Goal: Task Accomplishment & Management: Manage account settings

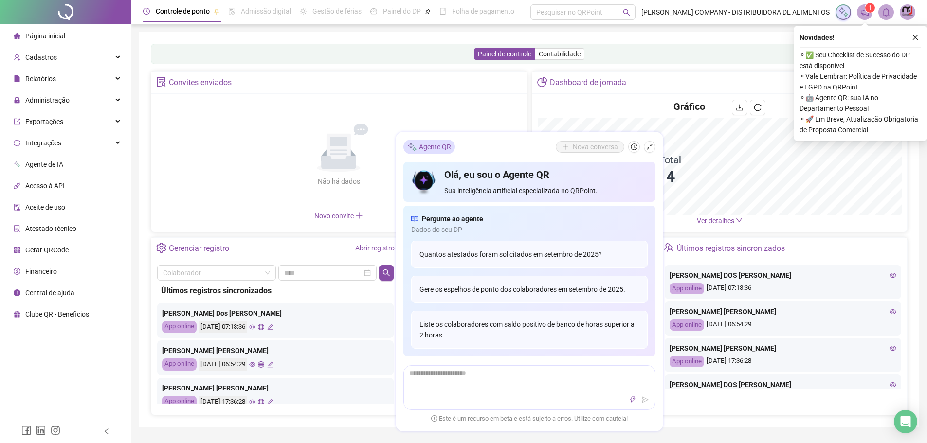
click at [50, 36] on span "Página inicial" at bounding box center [45, 36] width 40 height 8
click at [114, 58] on div "Cadastros" at bounding box center [65, 57] width 127 height 19
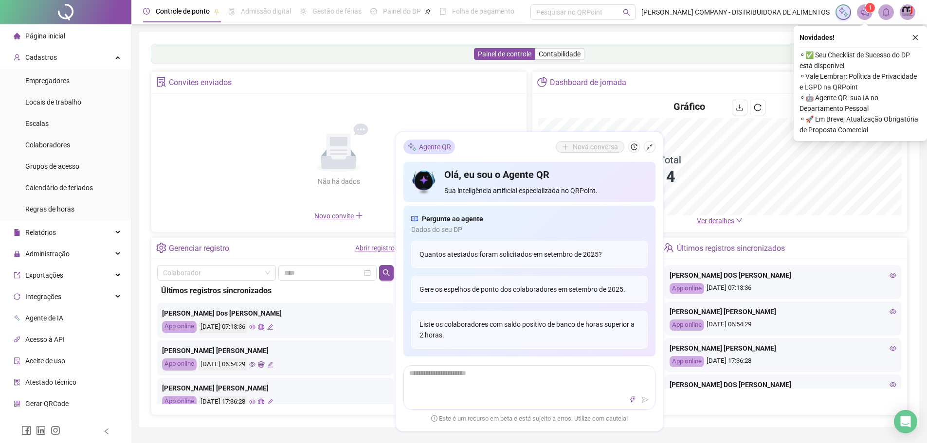
click at [906, 16] on img at bounding box center [907, 12] width 15 height 15
click at [872, 45] on link "Meus dados" at bounding box center [857, 47] width 45 height 8
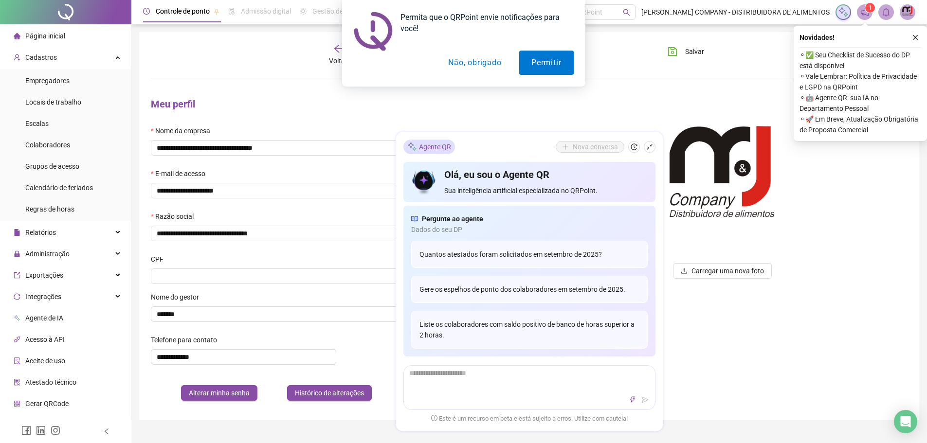
click at [495, 65] on button "Não, obrigado" at bounding box center [474, 63] width 77 height 24
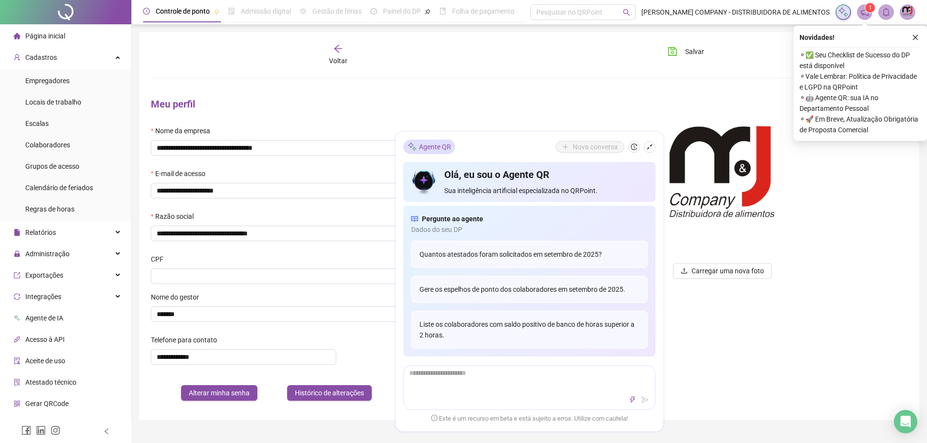
click at [909, 13] on img at bounding box center [907, 12] width 15 height 15
click at [865, 50] on link "Meus dados" at bounding box center [857, 47] width 45 height 8
click at [916, 36] on icon "close" at bounding box center [915, 37] width 7 height 7
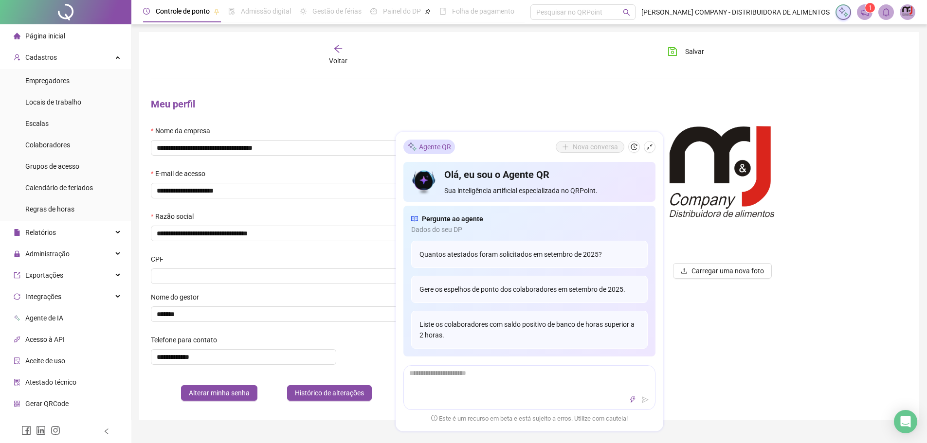
click at [907, 13] on img at bounding box center [907, 12] width 15 height 15
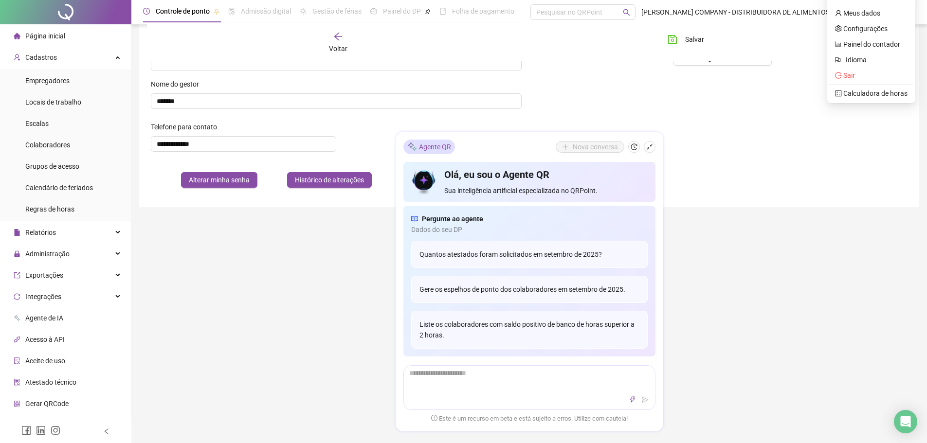
scroll to position [173, 0]
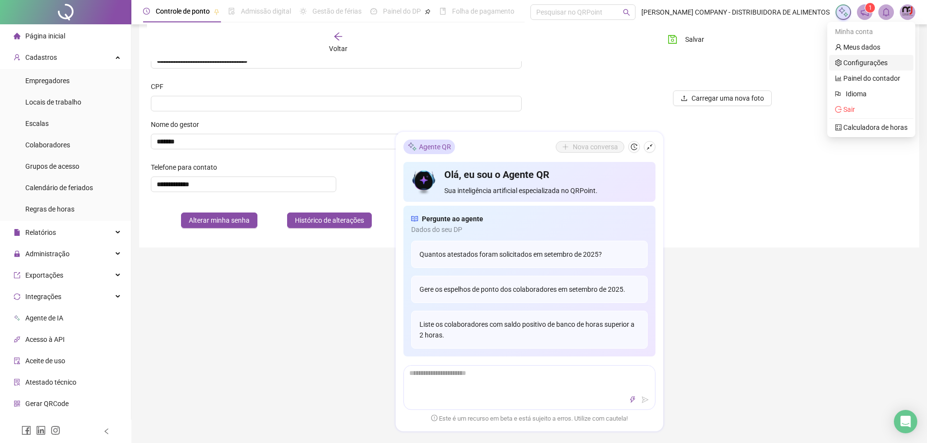
click at [855, 66] on link "Configurações" at bounding box center [861, 63] width 53 height 8
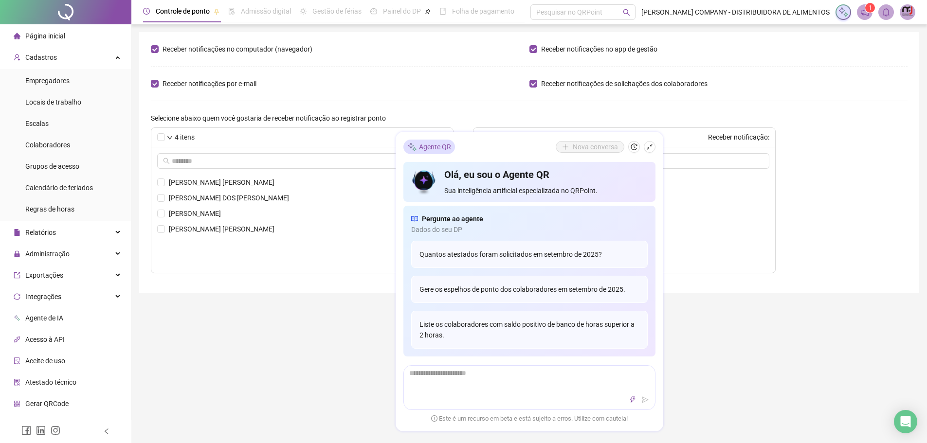
click at [904, 12] on img at bounding box center [907, 12] width 15 height 15
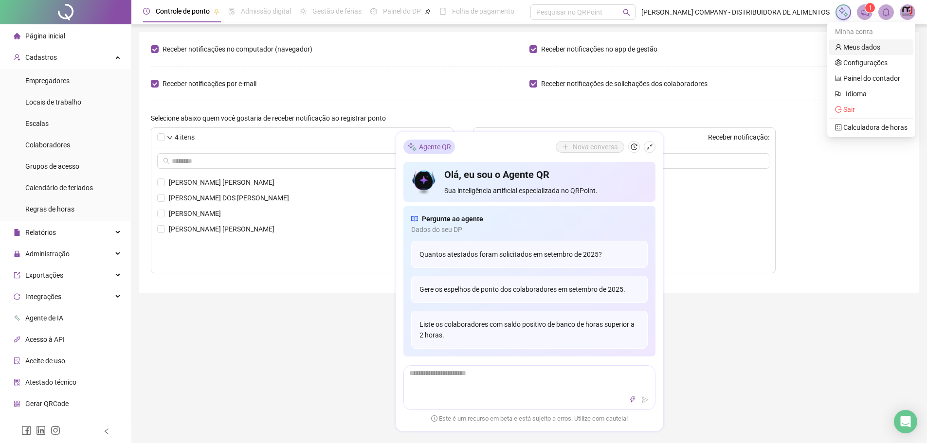
click at [869, 49] on link "Meus dados" at bounding box center [857, 47] width 45 height 8
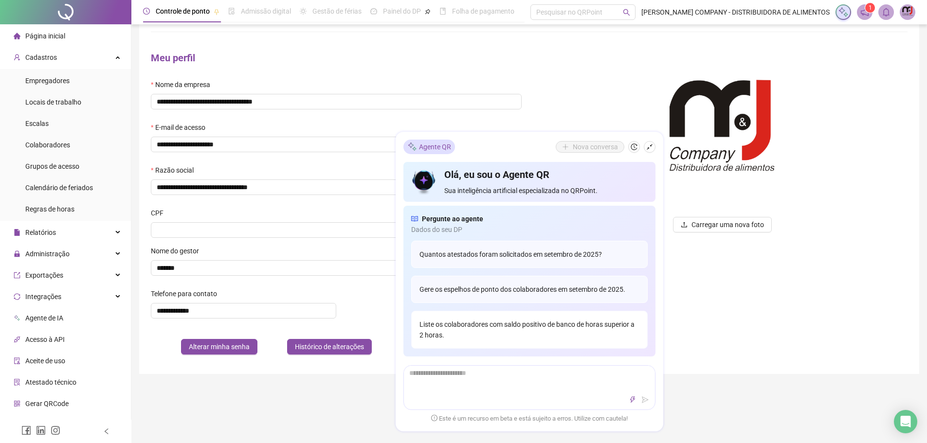
scroll to position [97, 0]
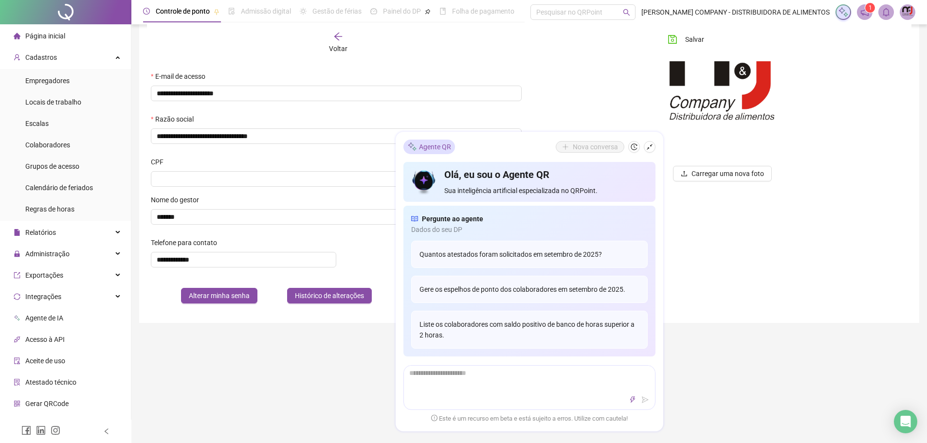
drag, startPoint x: 573, startPoint y: 245, endPoint x: 724, endPoint y: 233, distance: 151.2
click at [723, 233] on div "**********" at bounding box center [528, 284] width 795 height 762
click at [694, 232] on div "Carregar uma nova foto" at bounding box center [722, 152] width 386 height 319
click at [331, 371] on div "**********" at bounding box center [528, 284] width 795 height 762
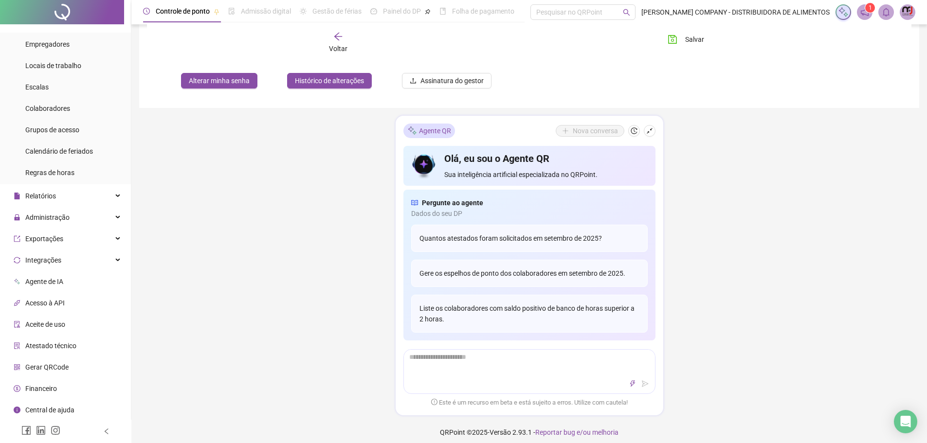
scroll to position [319, 0]
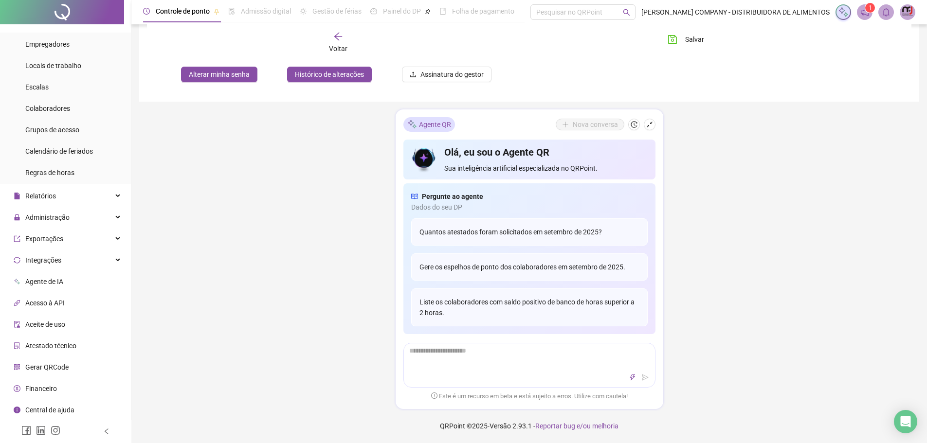
click at [911, 13] on img at bounding box center [907, 12] width 15 height 15
click at [865, 49] on link "Meus dados" at bounding box center [857, 47] width 45 height 8
click at [903, 12] on img at bounding box center [907, 12] width 15 height 15
click at [462, 76] on span "Assinatura do gestor" at bounding box center [451, 74] width 63 height 11
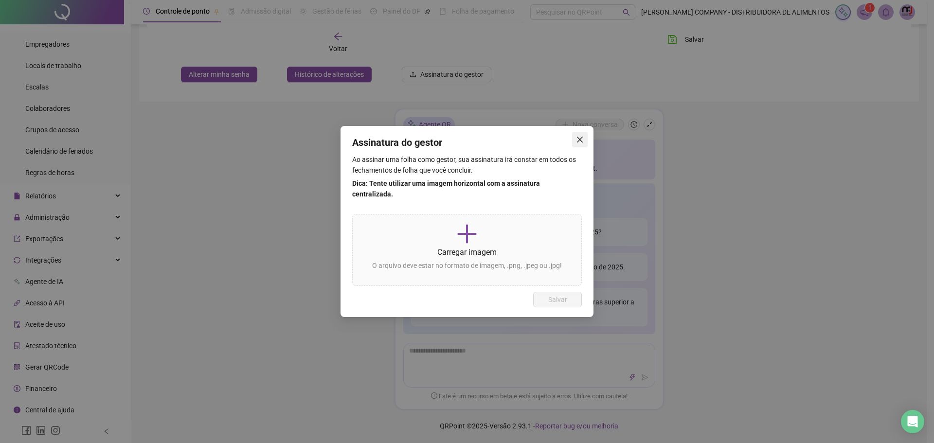
click at [576, 143] on icon "close" at bounding box center [580, 140] width 8 height 8
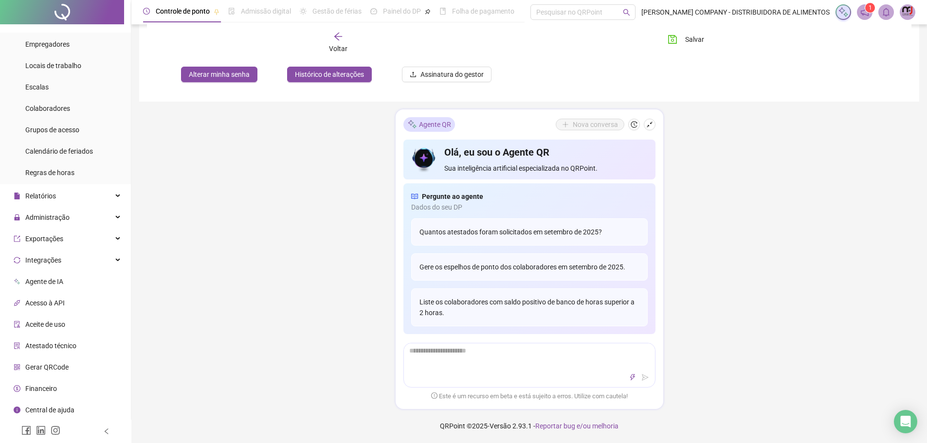
click at [911, 17] on img at bounding box center [907, 12] width 15 height 15
click at [871, 49] on link "Meus dados" at bounding box center [857, 47] width 45 height 8
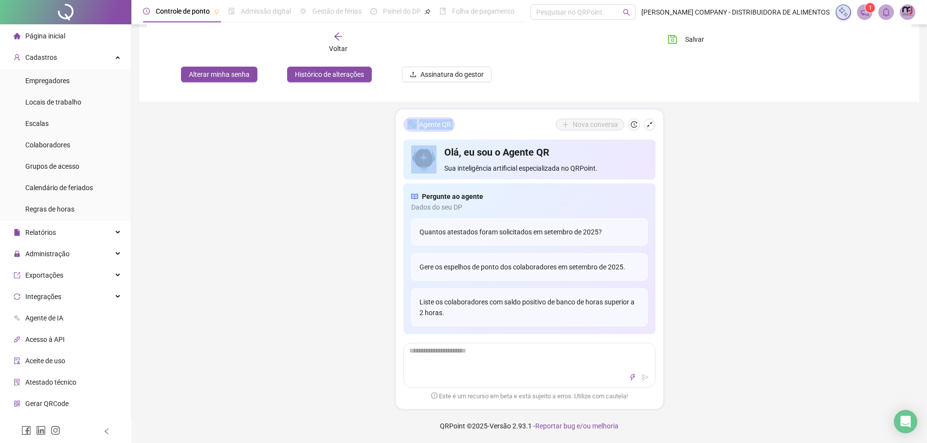
drag, startPoint x: 493, startPoint y: 118, endPoint x: 187, endPoint y: 142, distance: 306.9
click at [187, 142] on div "**********" at bounding box center [528, 62] width 795 height 762
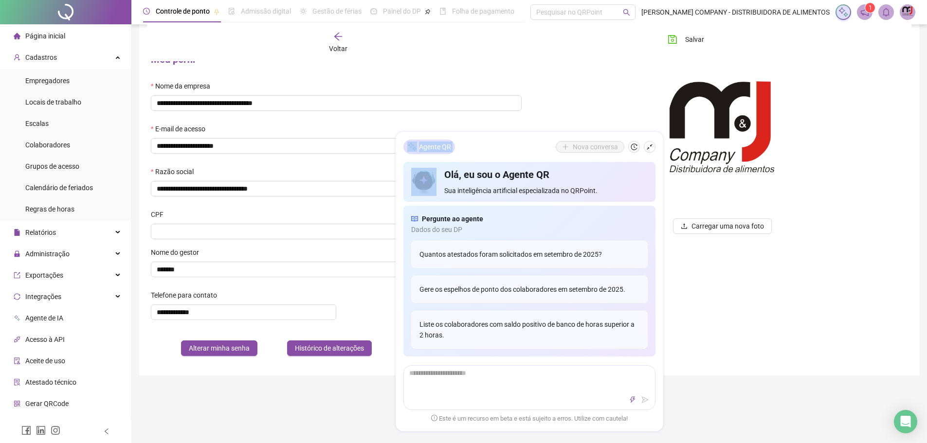
scroll to position [0, 0]
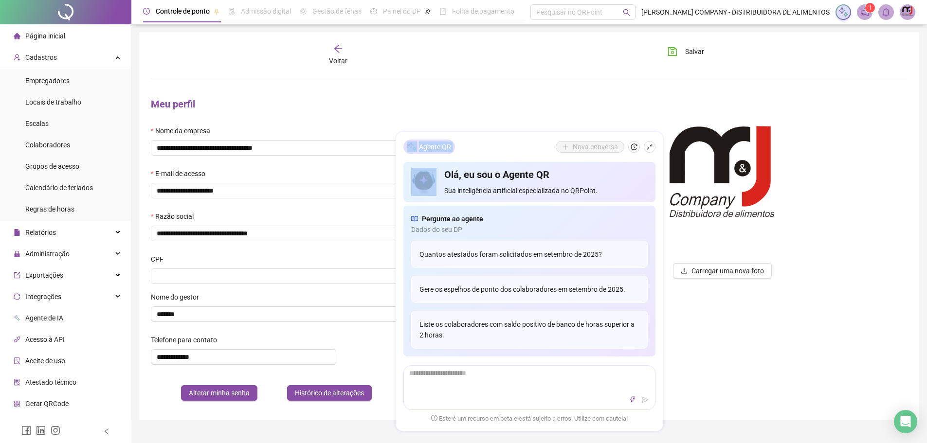
click at [911, 14] on img at bounding box center [907, 12] width 15 height 15
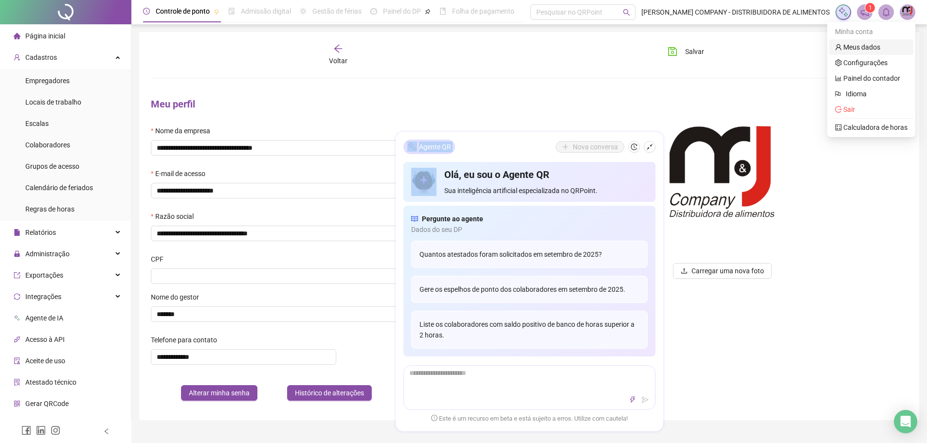
click at [859, 48] on link "Meus dados" at bounding box center [857, 47] width 45 height 8
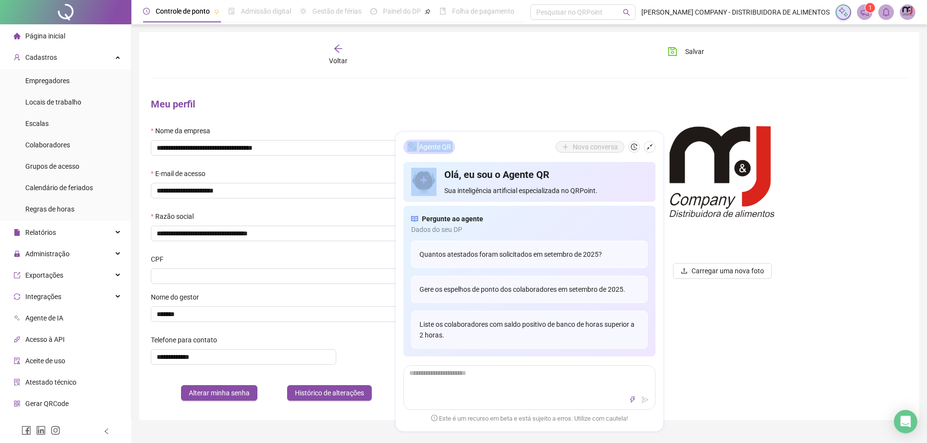
click at [912, 13] on img at bounding box center [907, 12] width 15 height 15
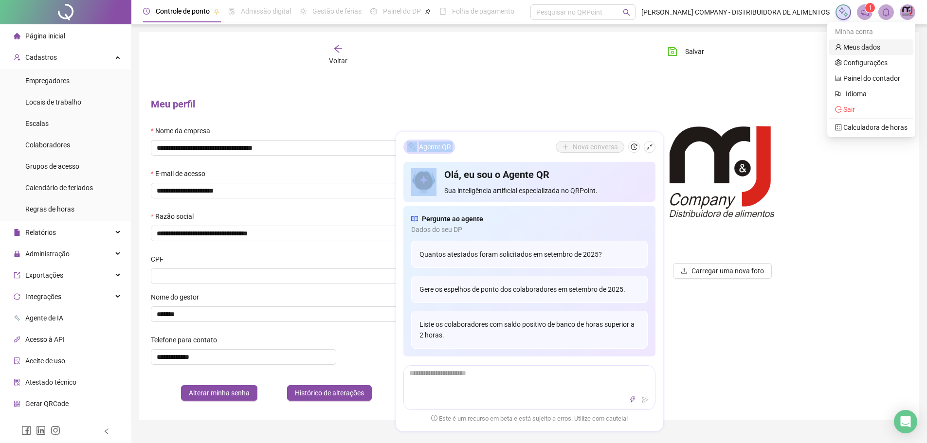
click at [860, 48] on link "Meus dados" at bounding box center [857, 47] width 45 height 8
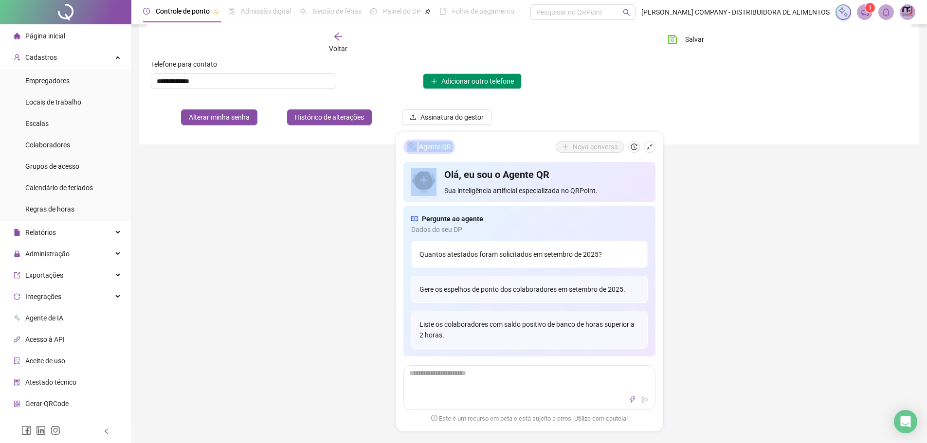
scroll to position [319, 0]
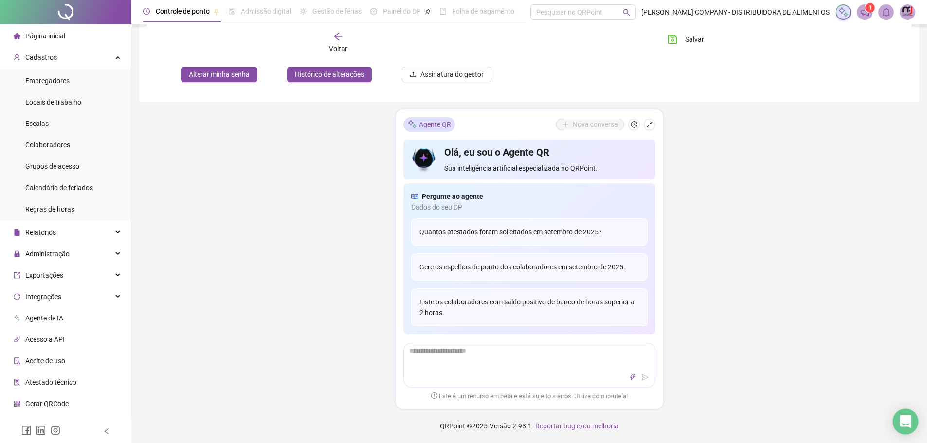
click at [903, 422] on icon "Open Intercom Messenger" at bounding box center [904, 421] width 11 height 13
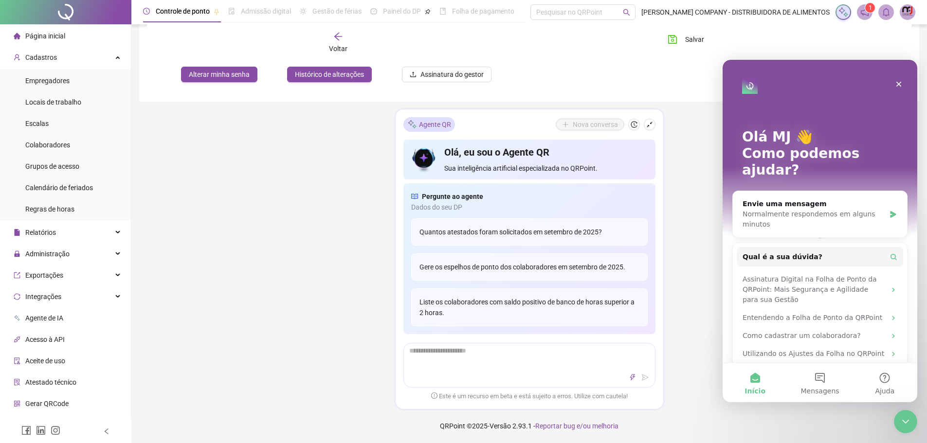
scroll to position [0, 0]
click at [895, 211] on icon "Messenger da Intercom" at bounding box center [893, 214] width 6 height 7
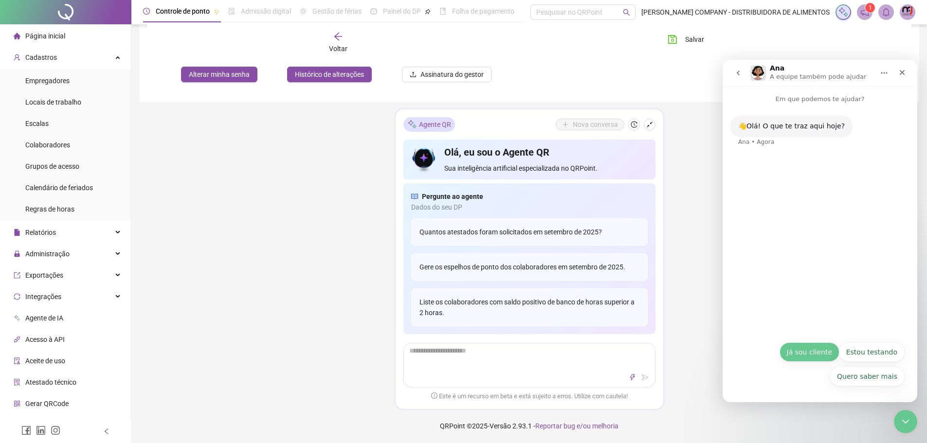
click at [817, 352] on button "Já sou cliente" at bounding box center [809, 351] width 60 height 19
